Goal: Complete application form

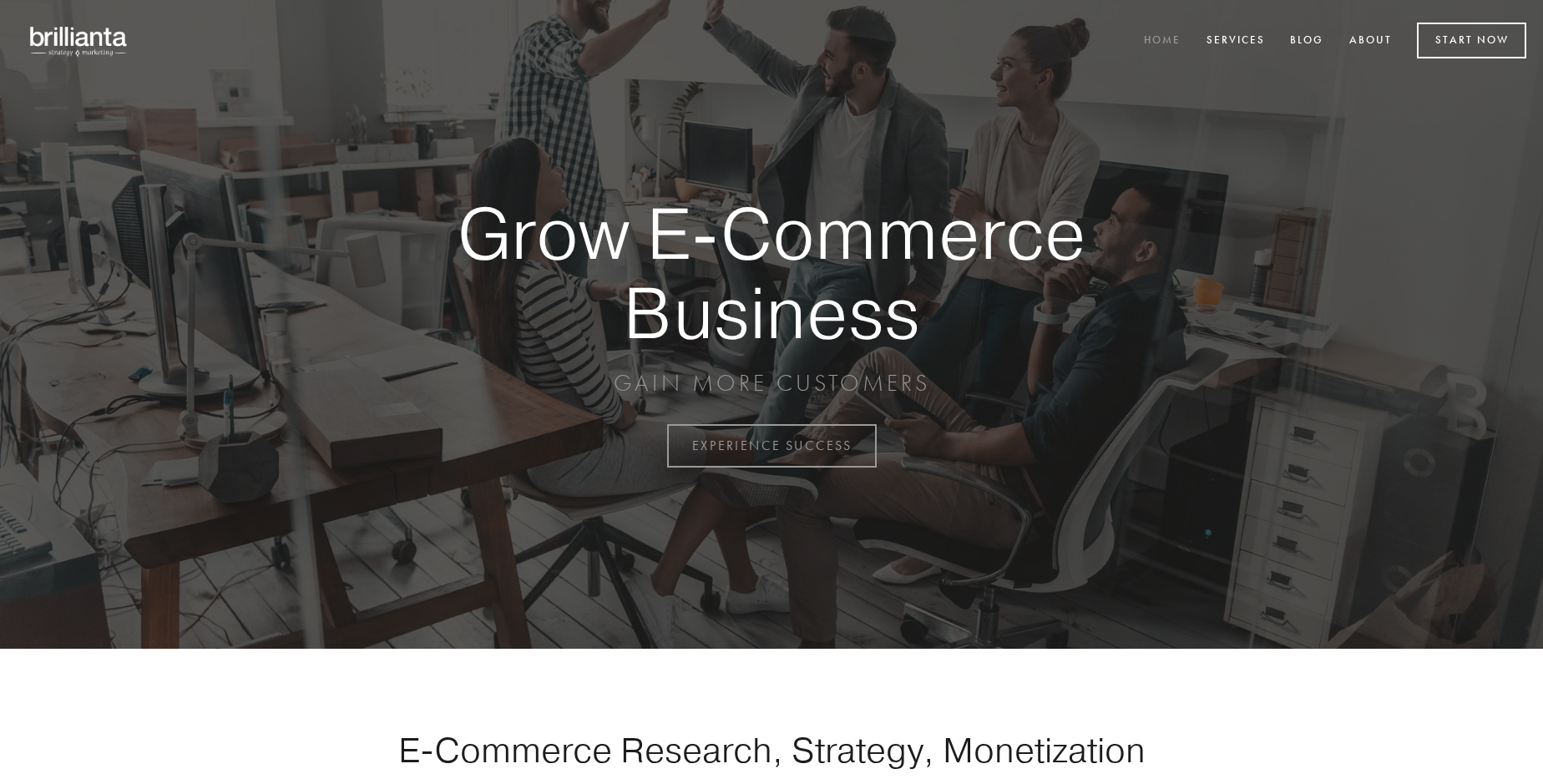
scroll to position [4375, 0]
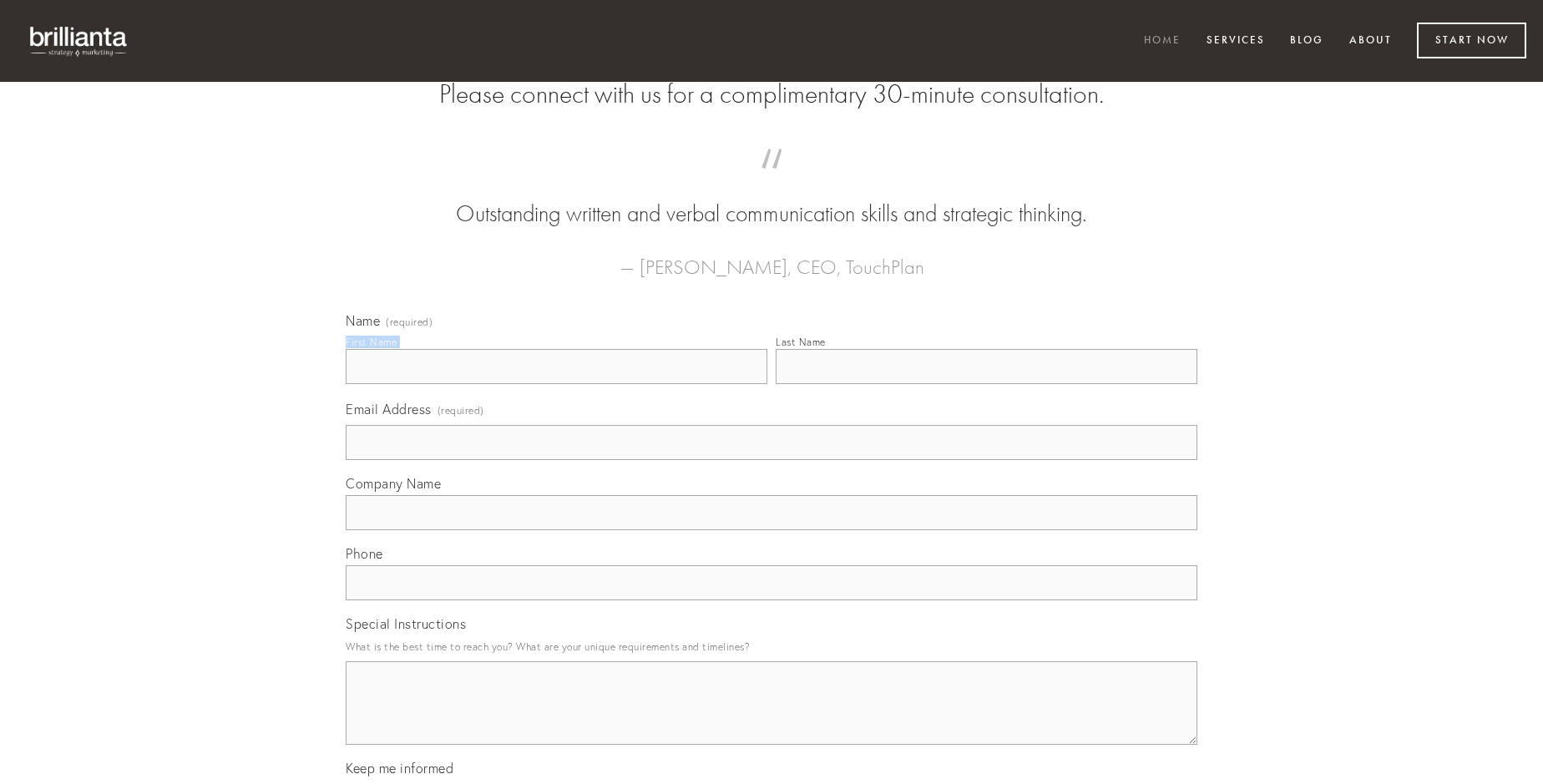
type input "[PERSON_NAME]"
click at [986, 384] on input "Last Name" at bounding box center [986, 366] width 422 height 35
type input "[PERSON_NAME]"
click at [771, 460] on input "Email Address (required)" at bounding box center [771, 441] width 852 height 35
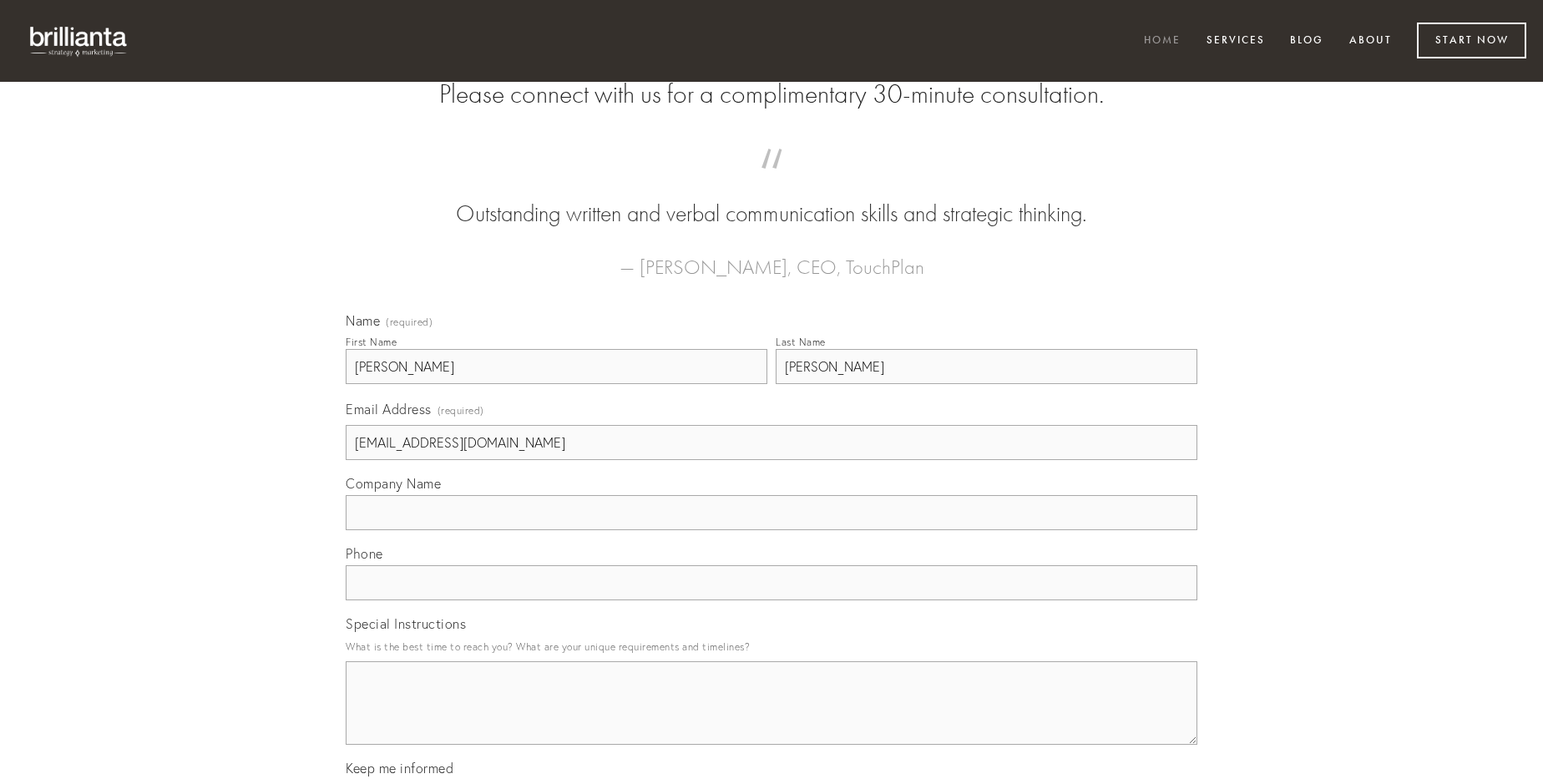
type input "[EMAIL_ADDRESS][DOMAIN_NAME]"
click at [771, 530] on input "Company Name" at bounding box center [771, 511] width 852 height 35
type input "[PERSON_NAME]"
click at [771, 600] on input "text" at bounding box center [771, 582] width 852 height 35
click at [771, 717] on textarea "Special Instructions" at bounding box center [771, 702] width 852 height 83
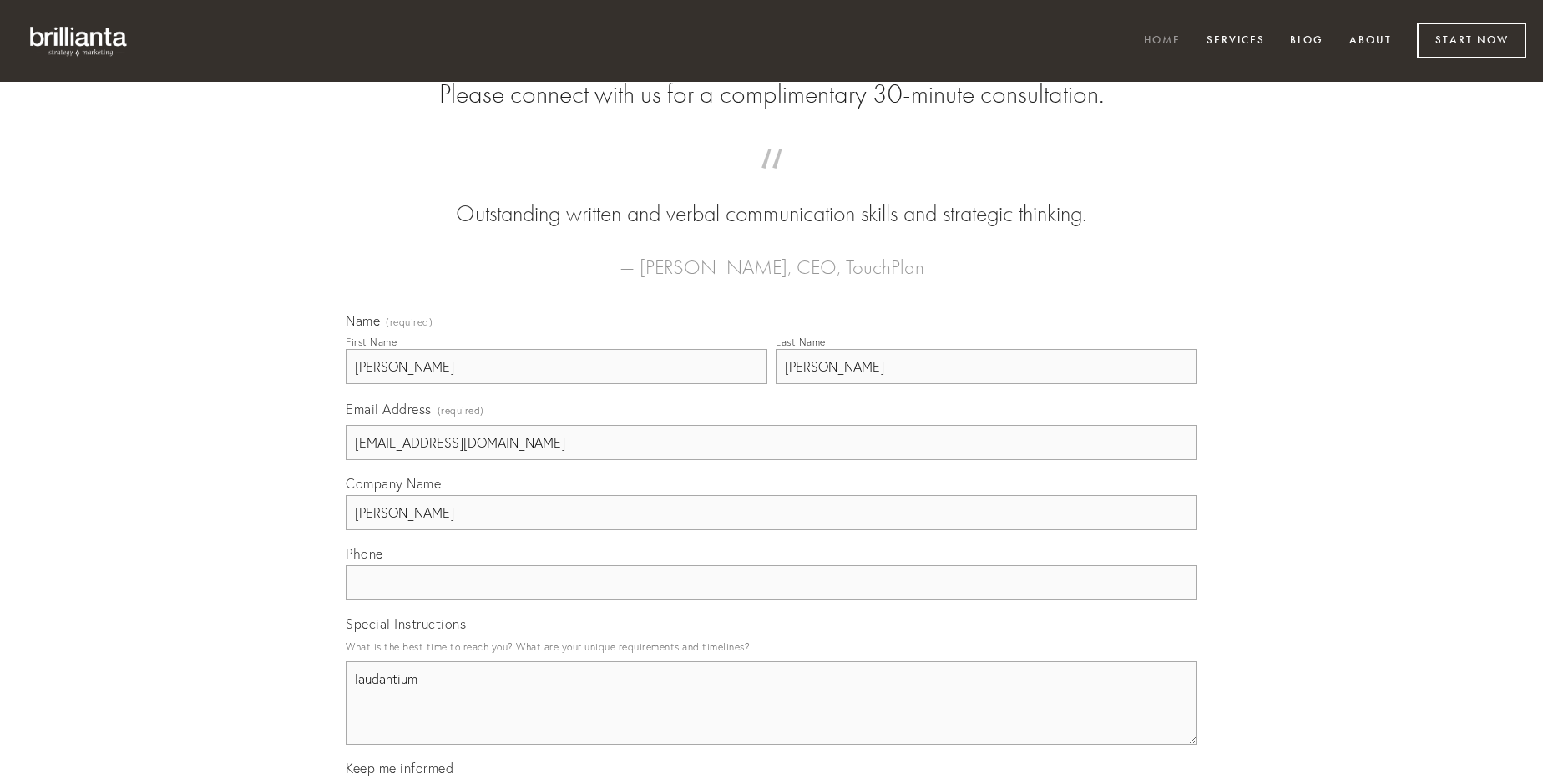
type textarea "laudantium"
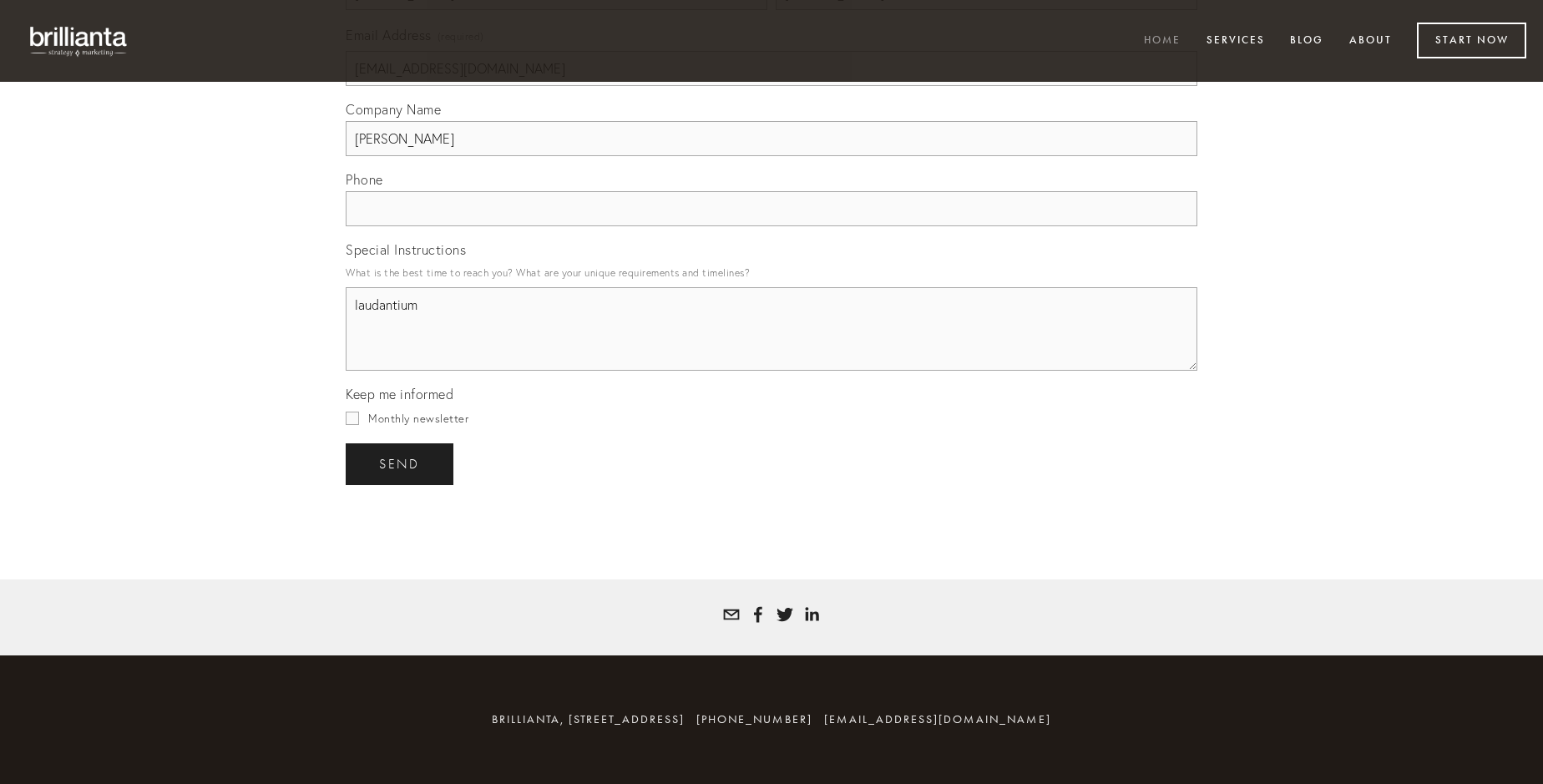
click at [401, 463] on span "send" at bounding box center [400, 463] width 41 height 15
